Goal: Entertainment & Leisure: Consume media (video, audio)

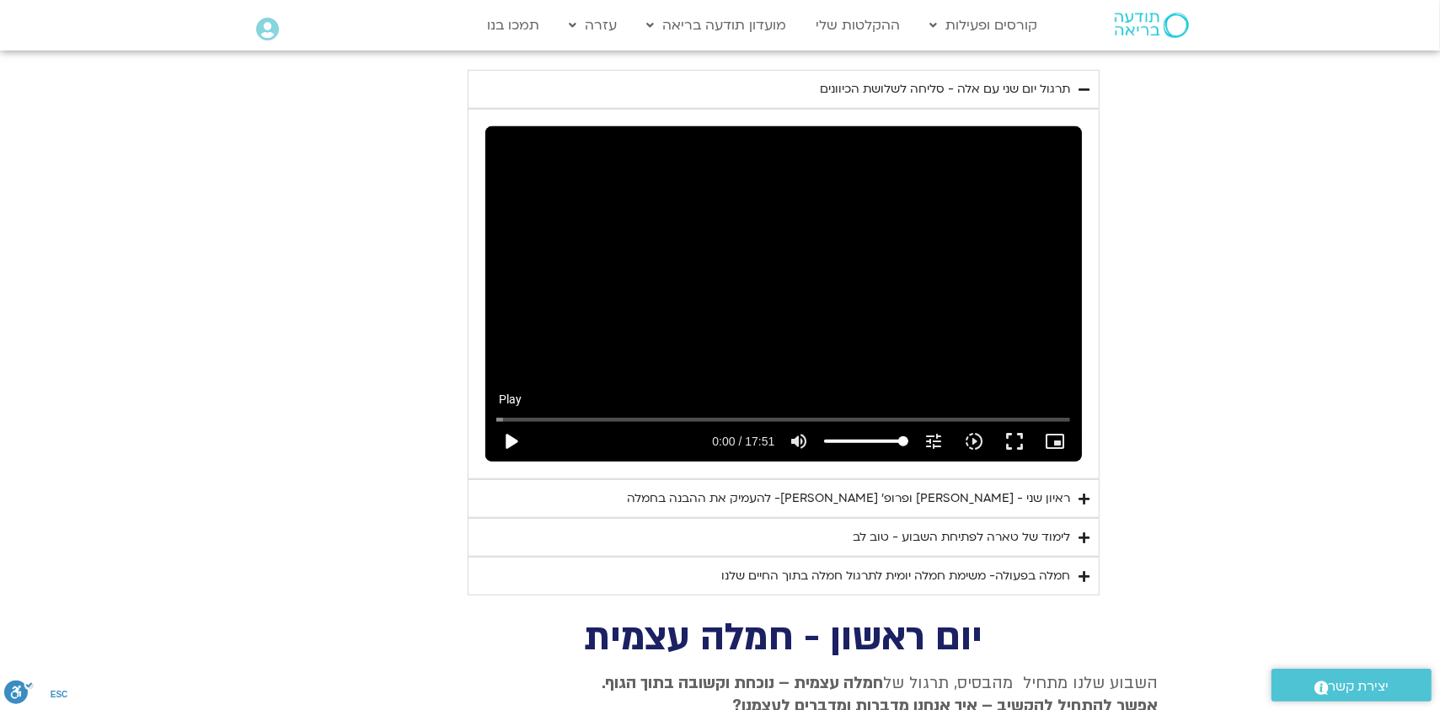
click at [505, 421] on button "play_arrow" at bounding box center [511, 441] width 40 height 40
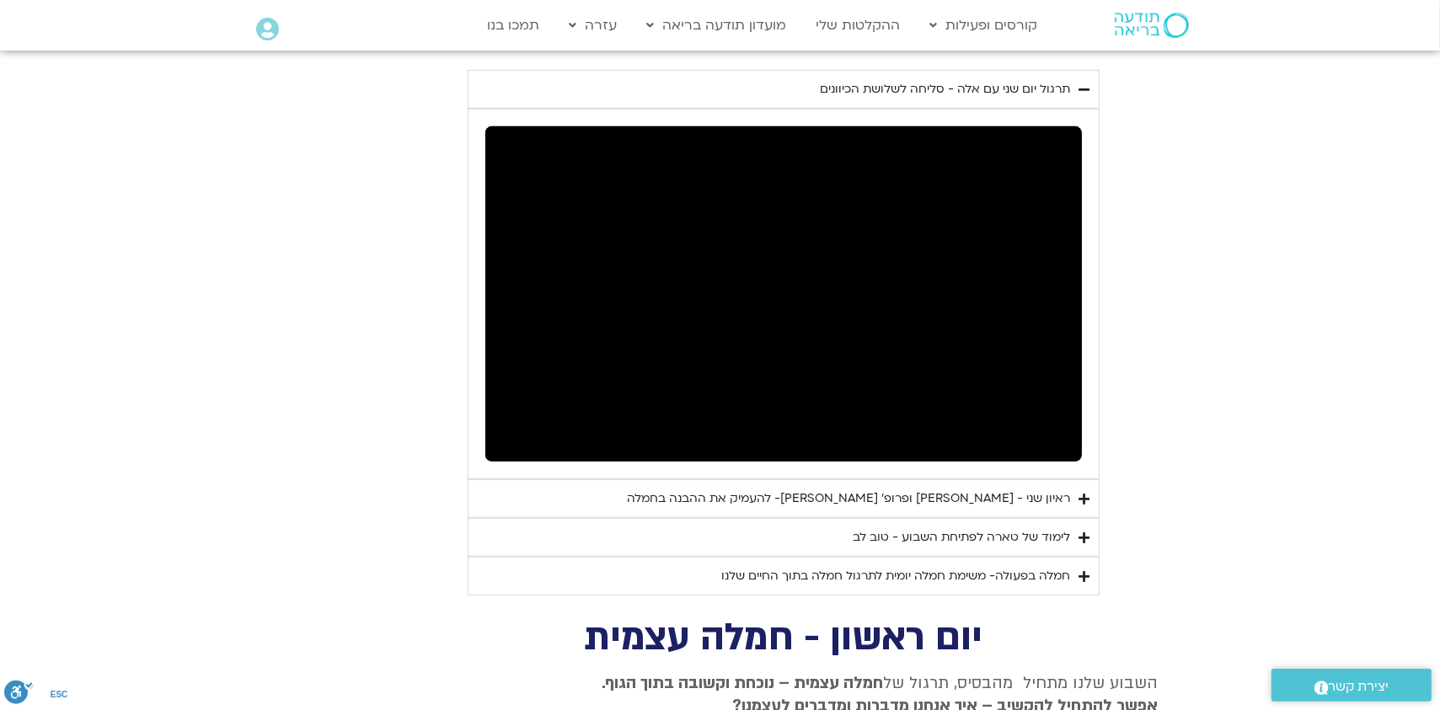
click at [934, 489] on div "ראיון שני - [PERSON_NAME] ופרופ׳ [PERSON_NAME]- להעמיק את ההבנה בחמלה" at bounding box center [849, 499] width 443 height 20
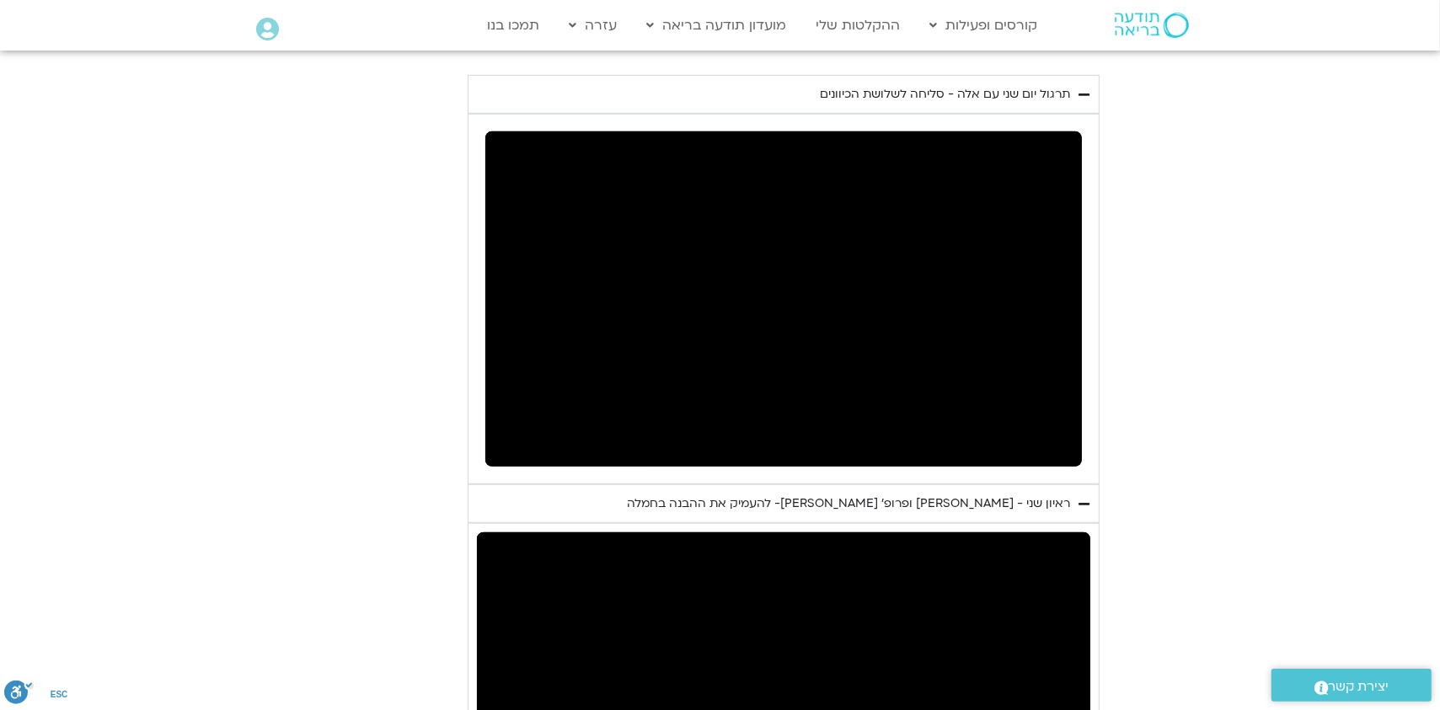
scroll to position [842, 0]
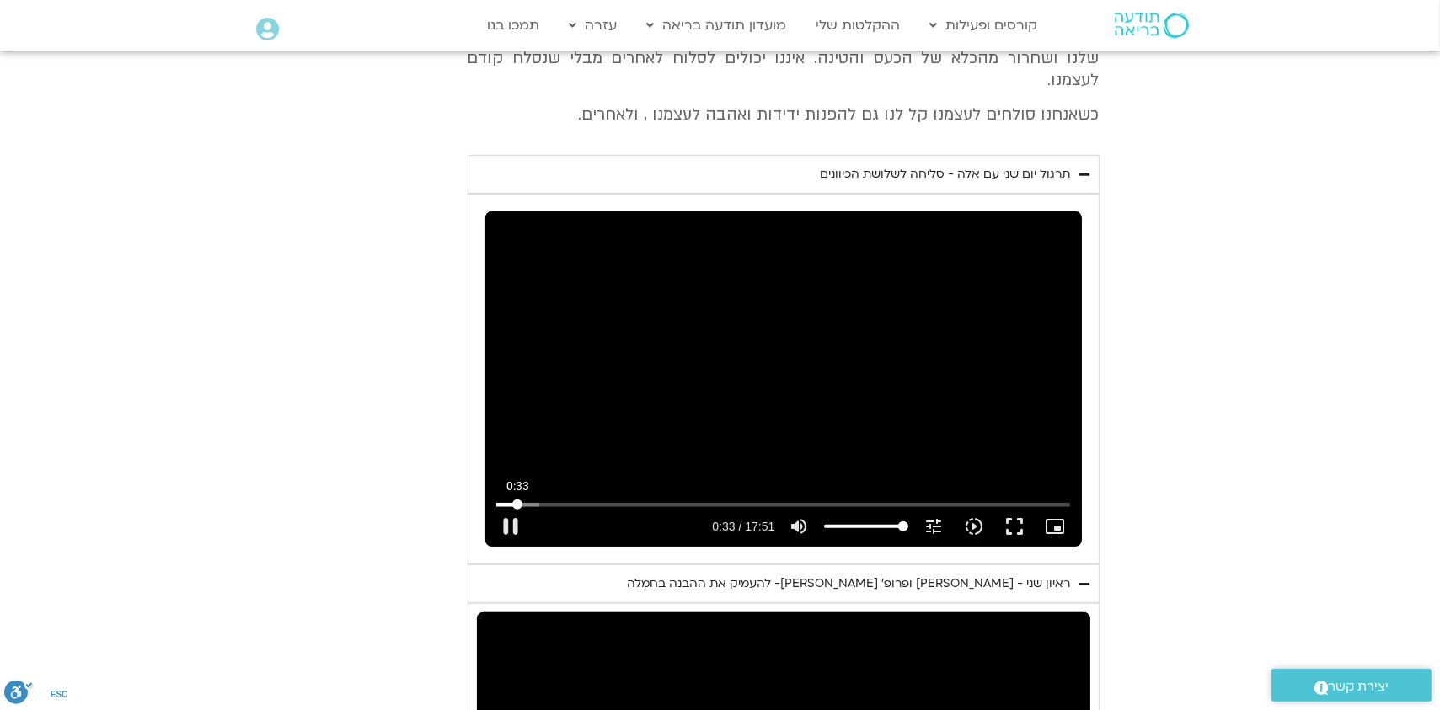
click at [516, 500] on input "Seek" at bounding box center [783, 505] width 574 height 10
click at [1008, 506] on button "fullscreen" at bounding box center [1014, 526] width 40 height 40
click at [509, 506] on button "pause" at bounding box center [511, 526] width 40 height 40
click at [503, 508] on button "play_arrow" at bounding box center [511, 526] width 40 height 40
click at [1009, 506] on button "fullscreen" at bounding box center [1014, 526] width 40 height 40
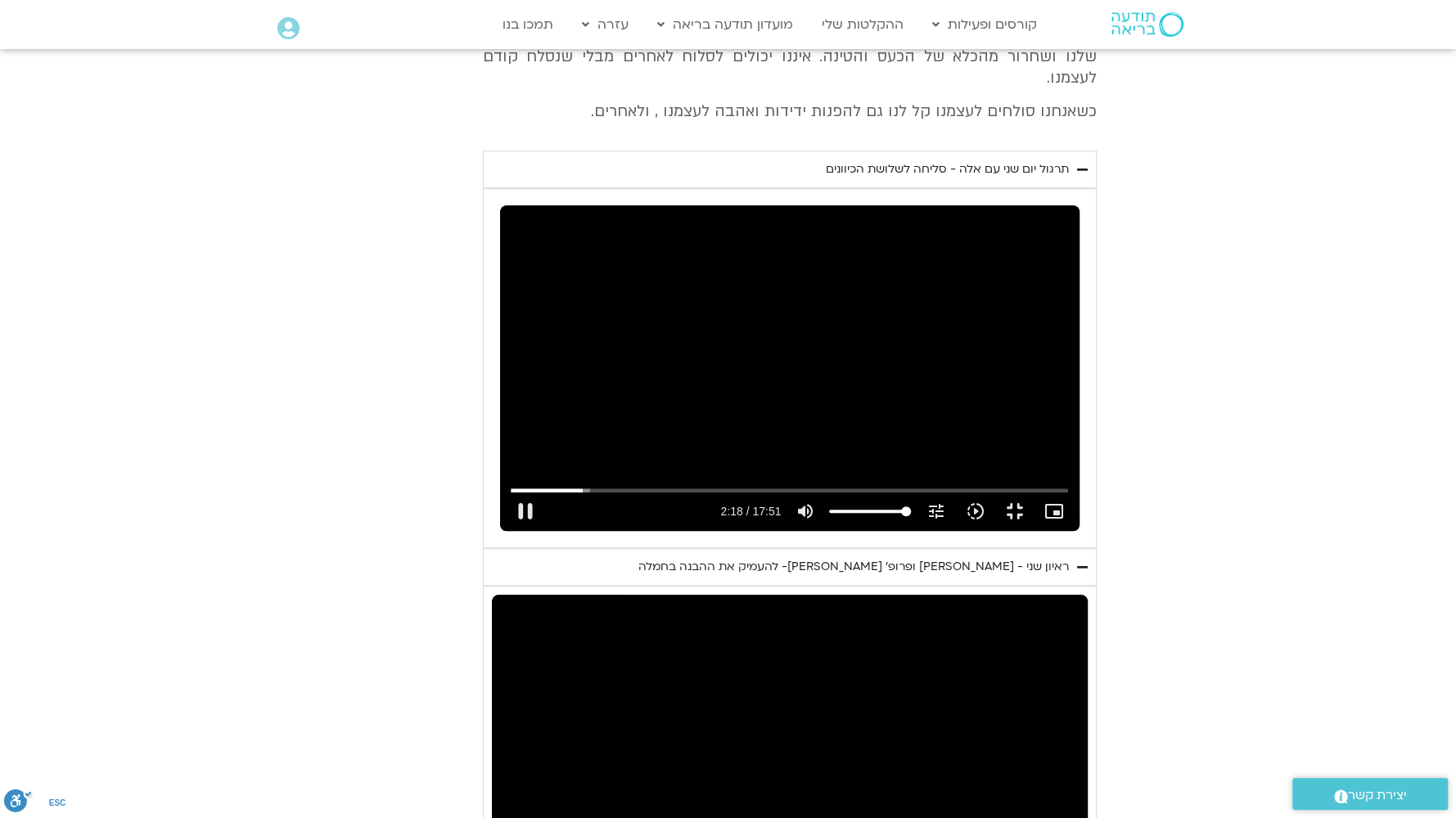
type input "139.10157"
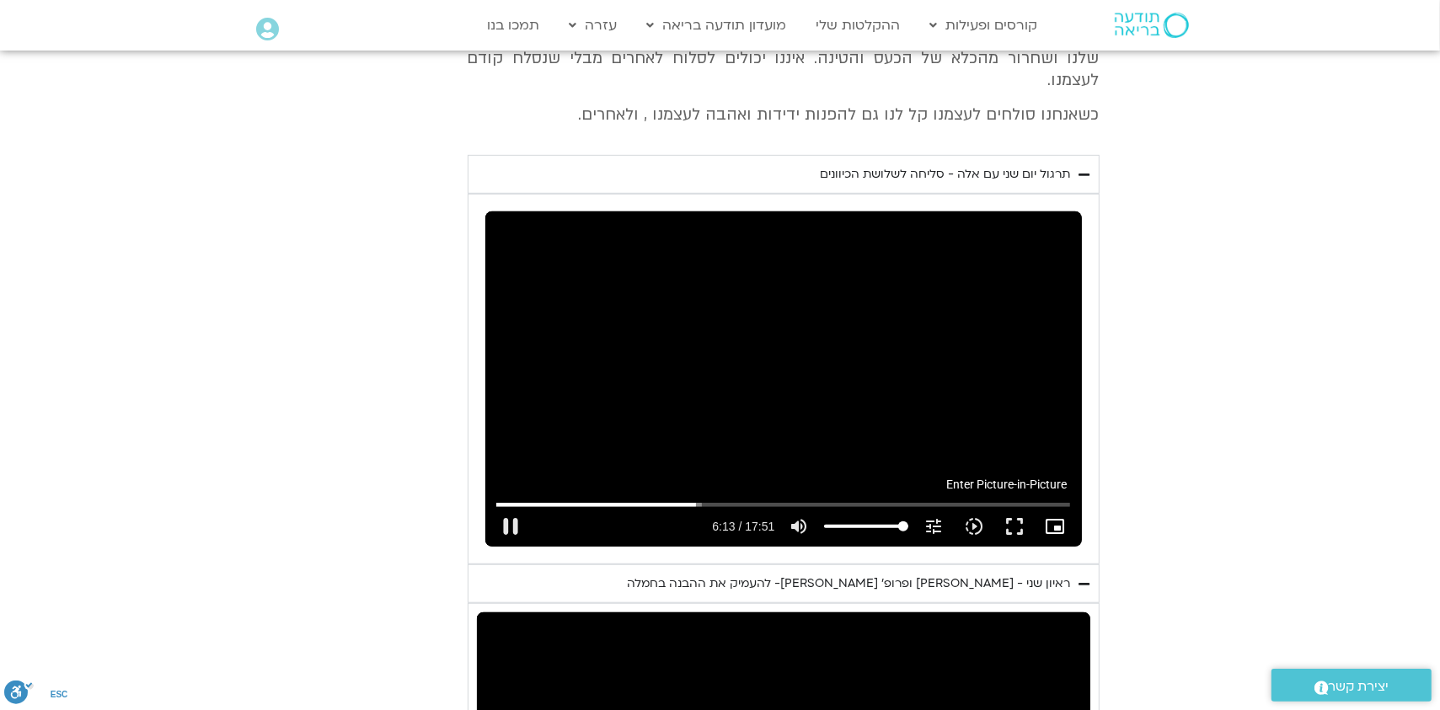
click at [1055, 516] on icon "picture_in_picture_alt" at bounding box center [1055, 526] width 20 height 20
click at [509, 506] on button "play_arrow" at bounding box center [511, 526] width 40 height 40
click at [933, 516] on icon "tune" at bounding box center [933, 526] width 20 height 20
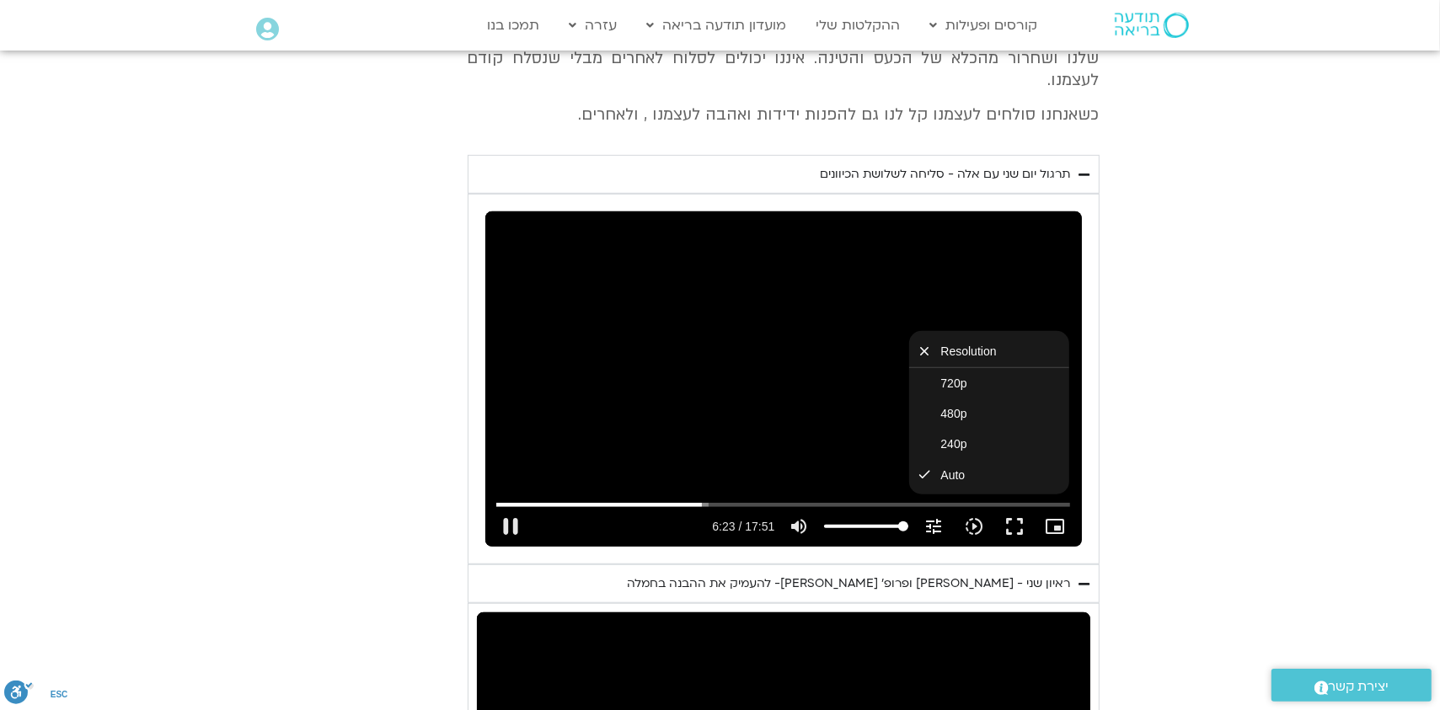
click at [936, 516] on icon "tune" at bounding box center [933, 526] width 20 height 20
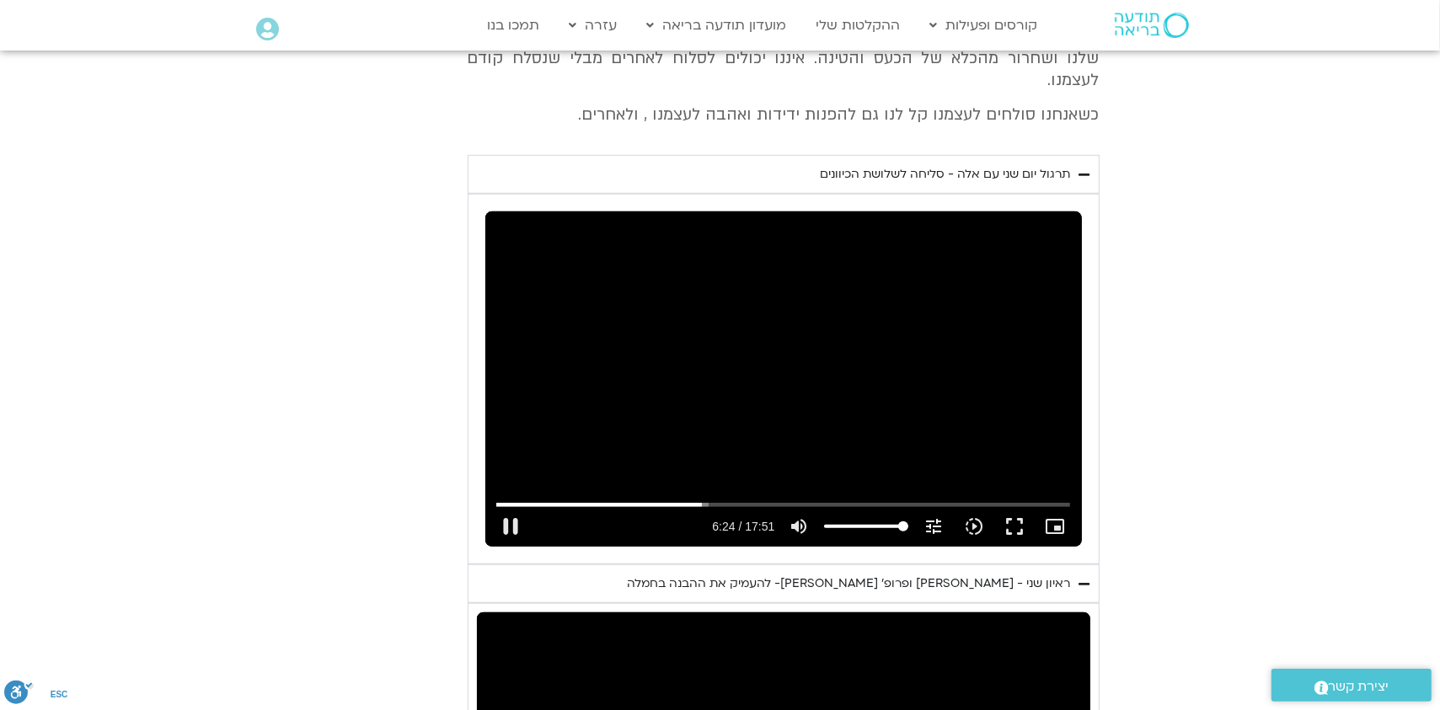
click at [936, 516] on icon "tune" at bounding box center [933, 526] width 20 height 20
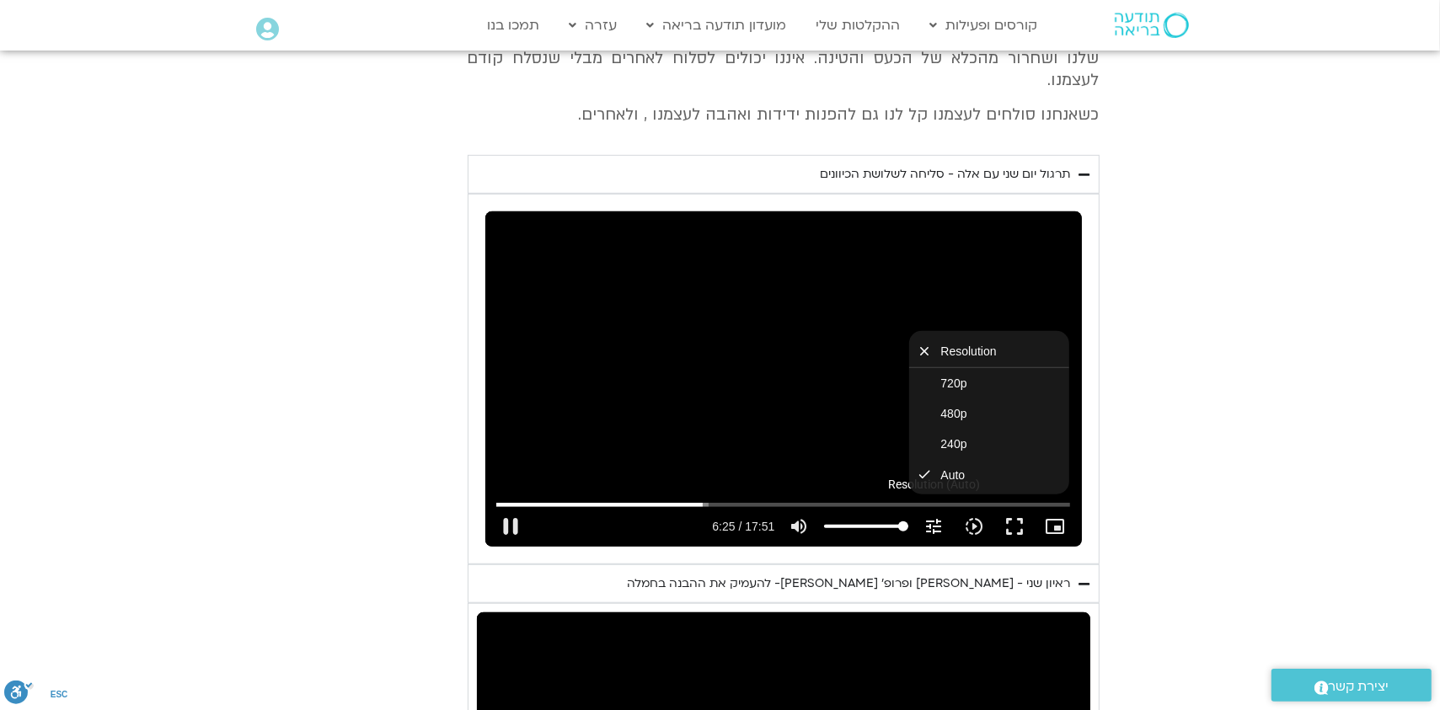
click at [936, 516] on icon "tune" at bounding box center [933, 526] width 20 height 20
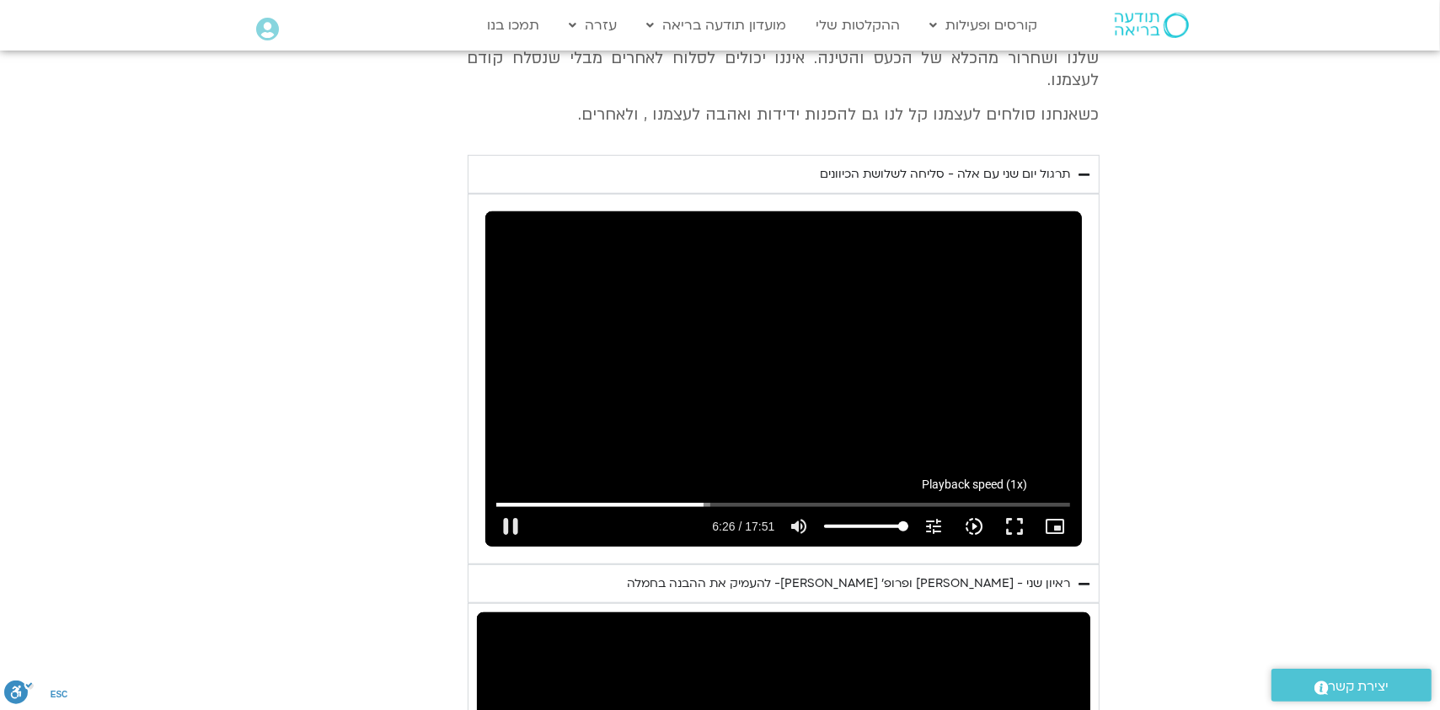
click at [976, 516] on icon "slow_motion_video" at bounding box center [974, 526] width 20 height 20
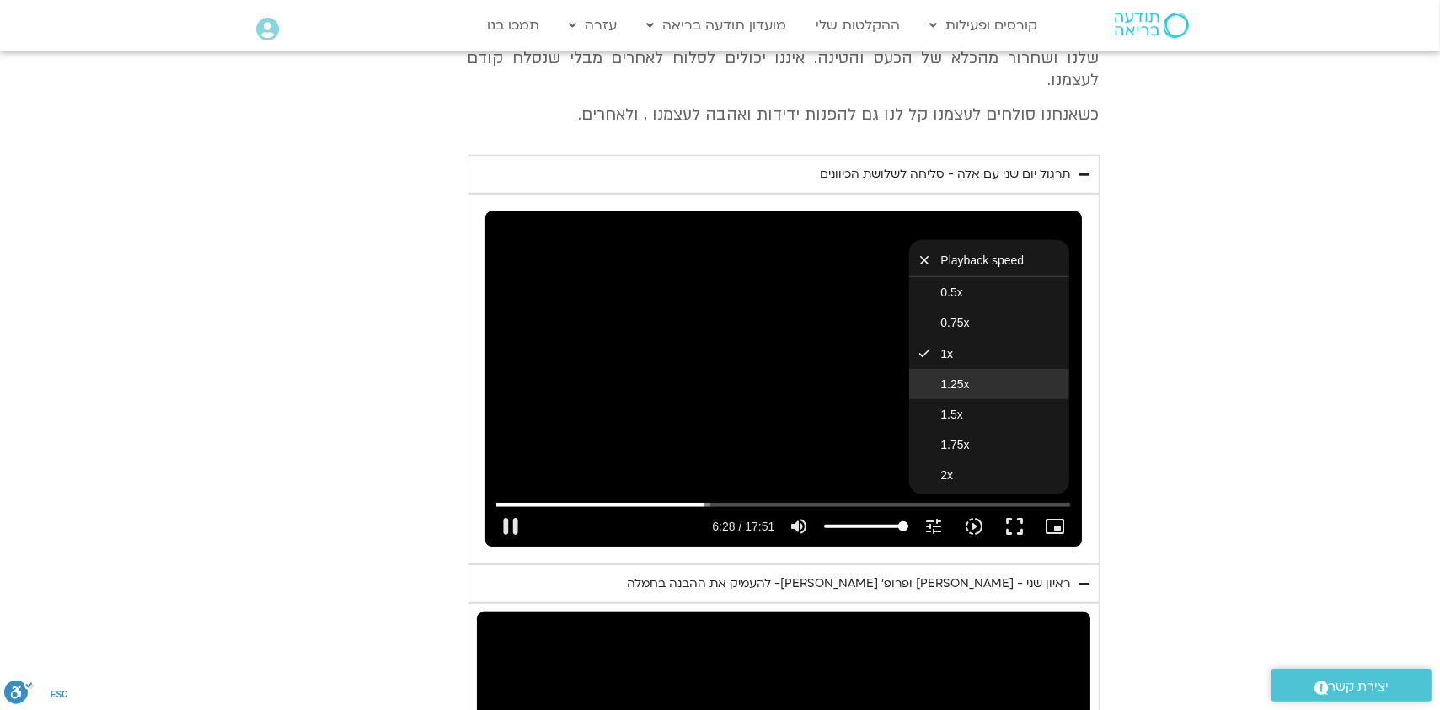
click at [959, 377] on span "1.25x" at bounding box center [955, 383] width 29 height 13
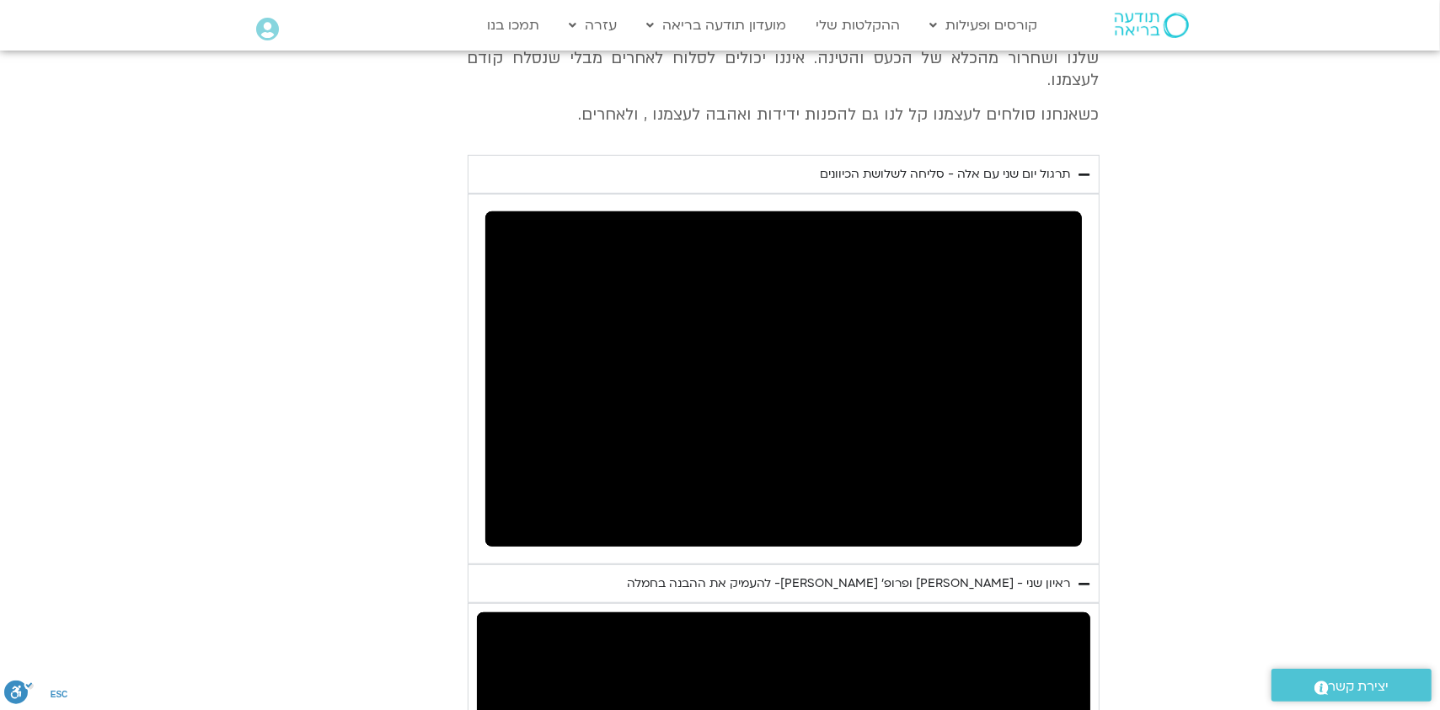
click at [356, 444] on div "יום שני - סליחה וטוב לב "סליחה אינה שכחה או התעלמות מהתנהגות פוגעת. במקום זאת, …" at bounding box center [720, 459] width 758 height 1172
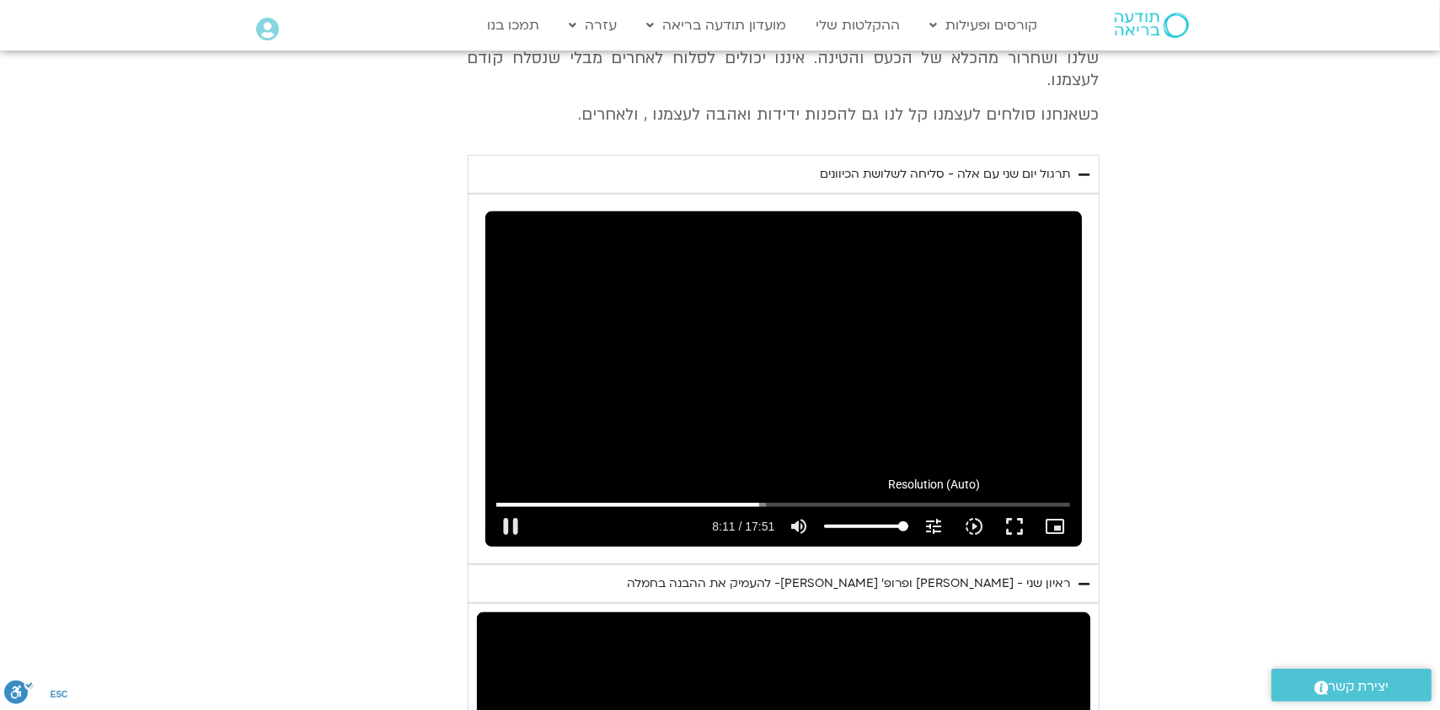
click at [932, 516] on icon "tune" at bounding box center [933, 526] width 20 height 20
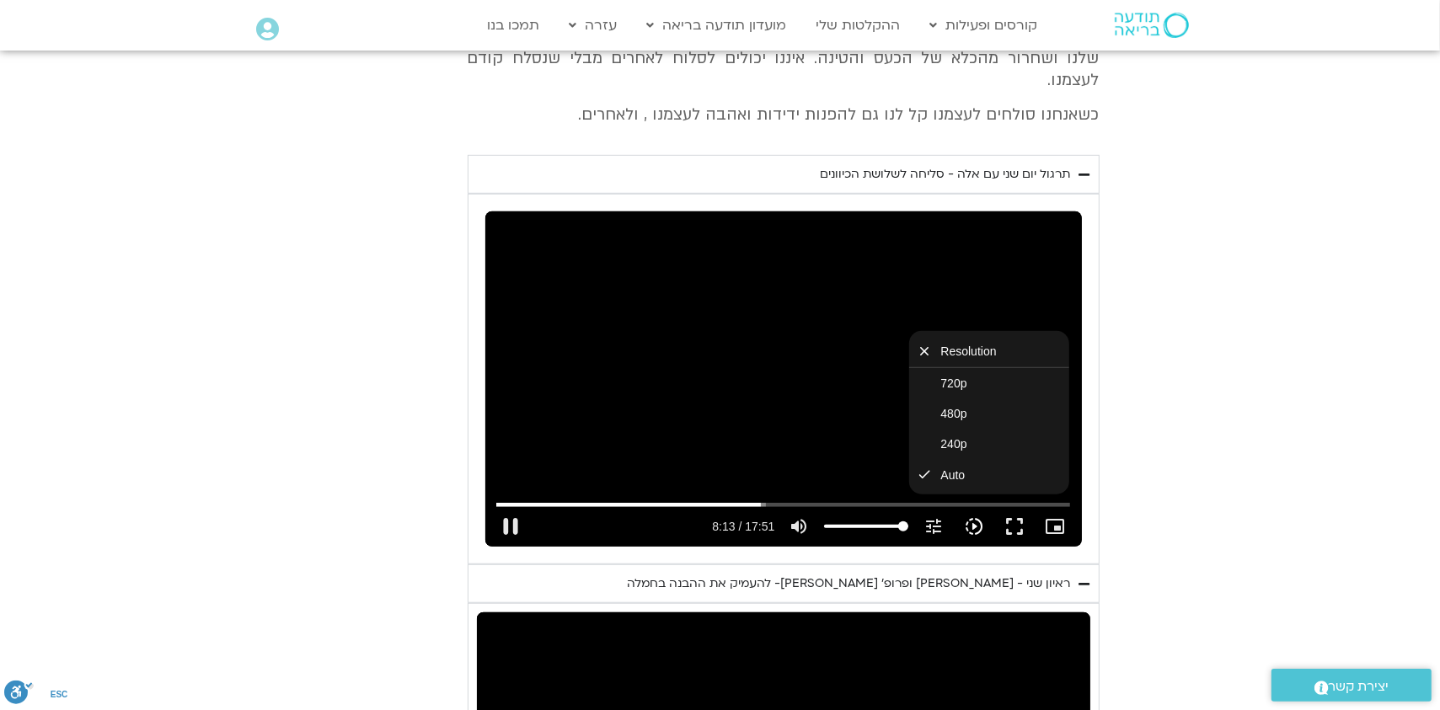
click at [978, 516] on icon "slow_motion_video" at bounding box center [974, 526] width 20 height 20
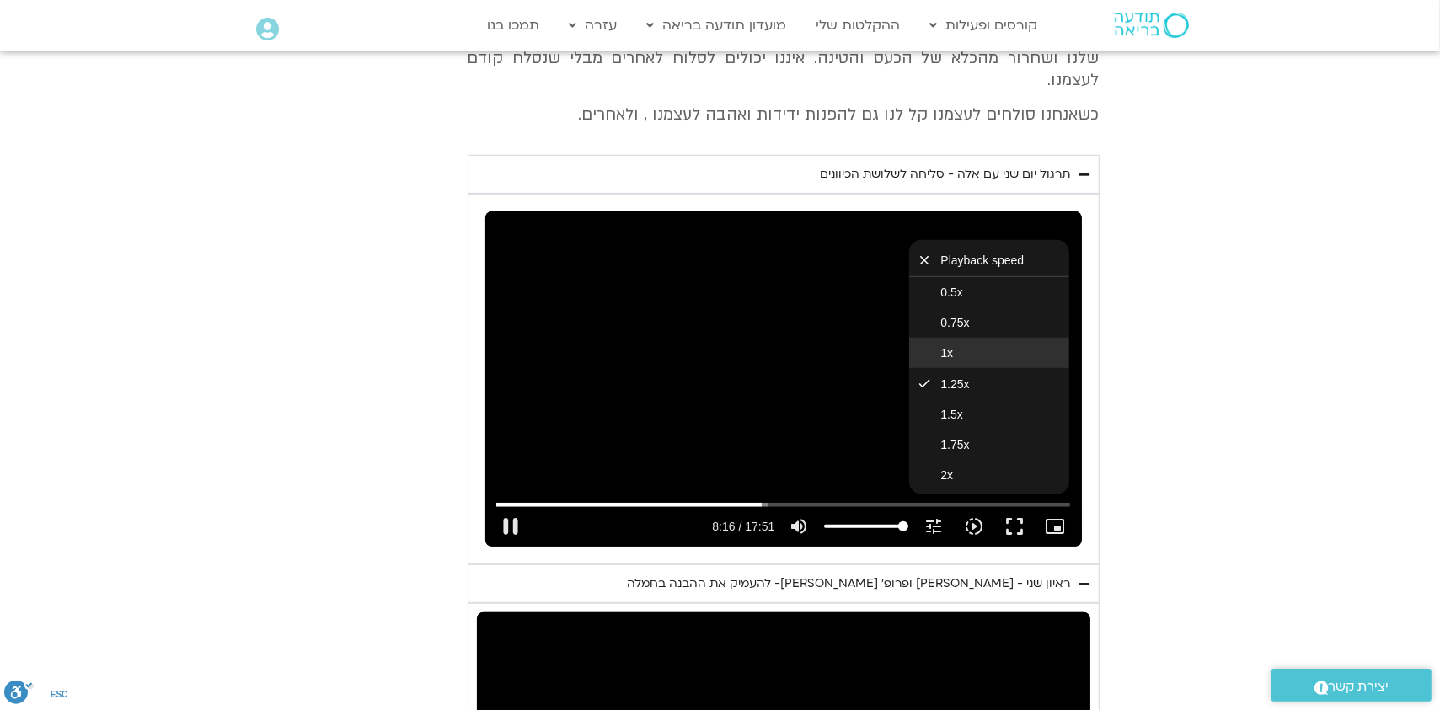
click at [964, 338] on button "1x" at bounding box center [989, 353] width 160 height 30
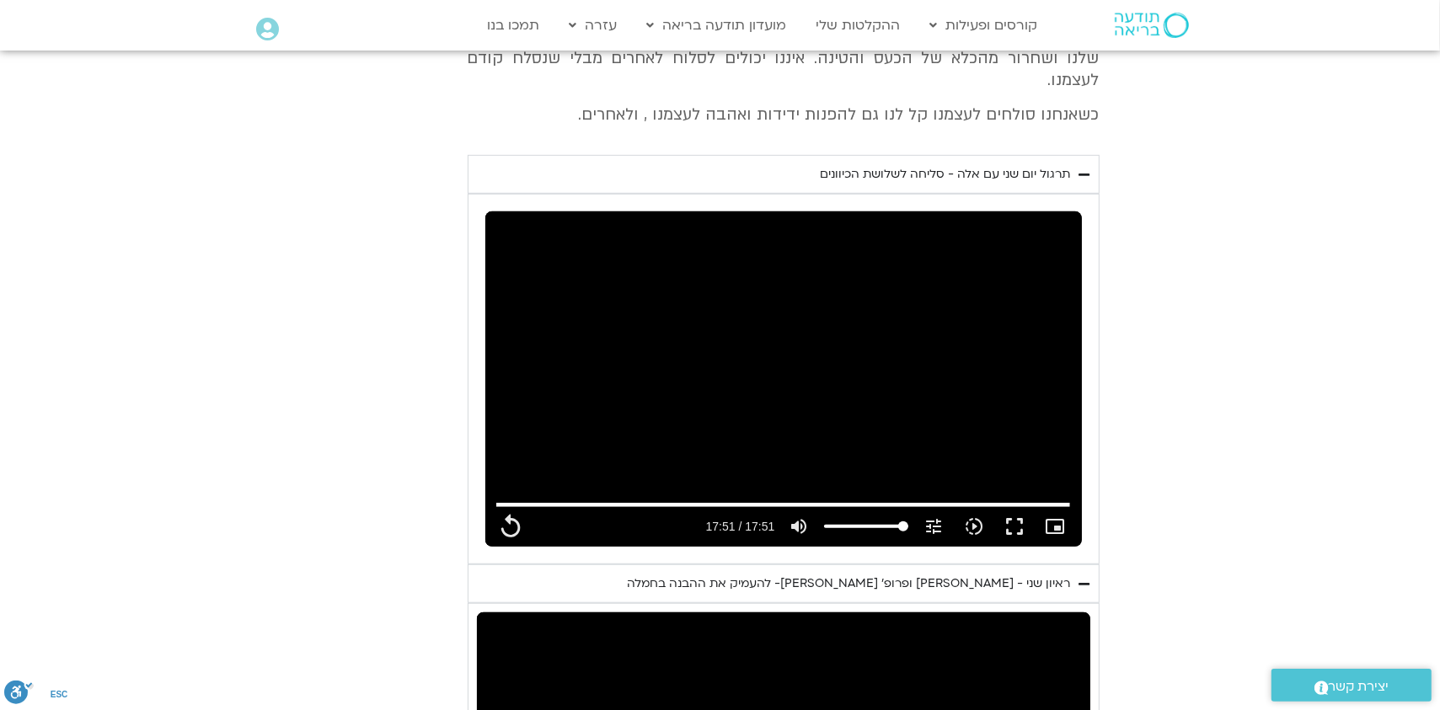
type input "1071.88"
